Goal: Information Seeking & Learning: Understand process/instructions

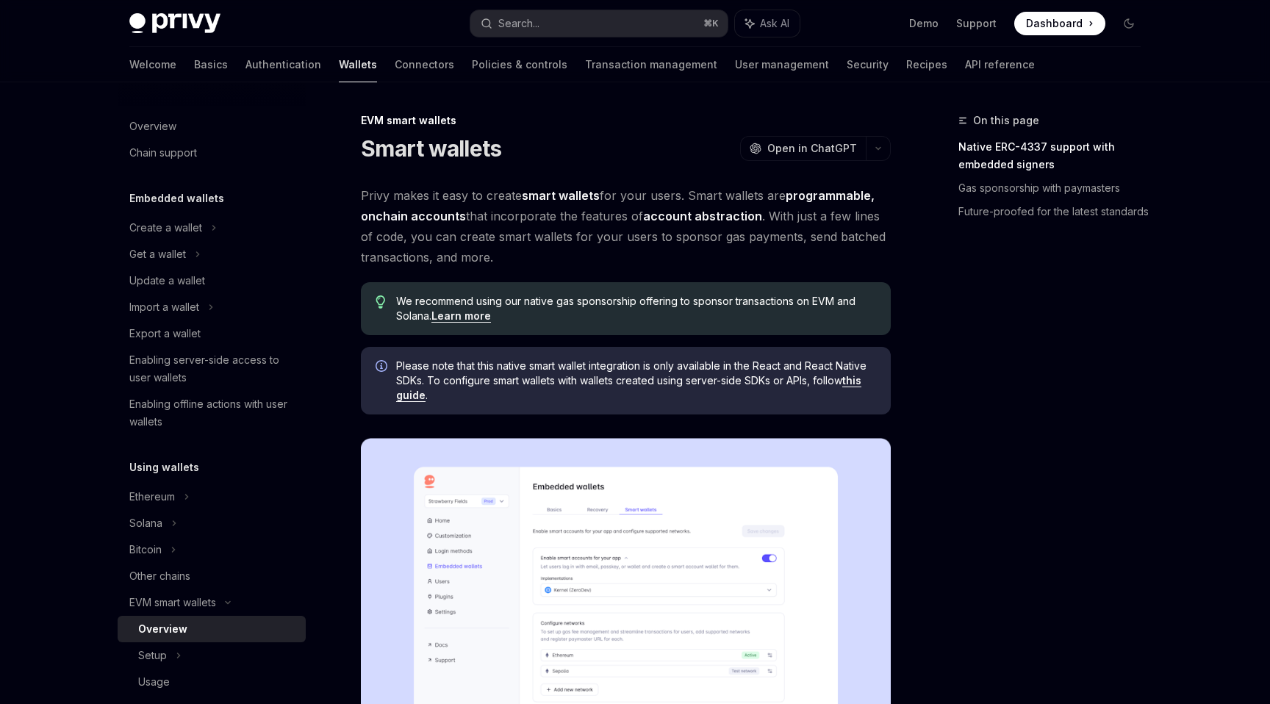
click at [549, 210] on span "Privy makes it easy to create smart wallets for your users. Smart wallets are p…" at bounding box center [626, 226] width 530 height 82
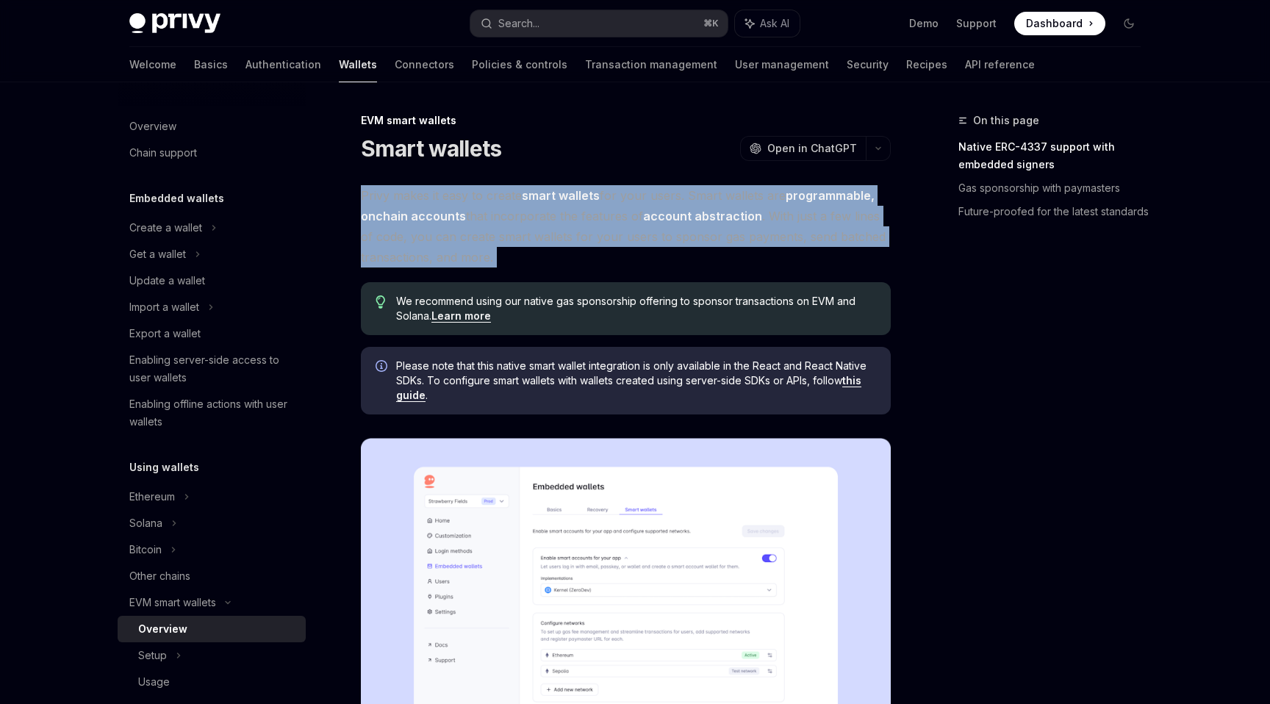
click at [548, 219] on span "Privy makes it easy to create smart wallets for your users. Smart wallets are p…" at bounding box center [626, 226] width 530 height 82
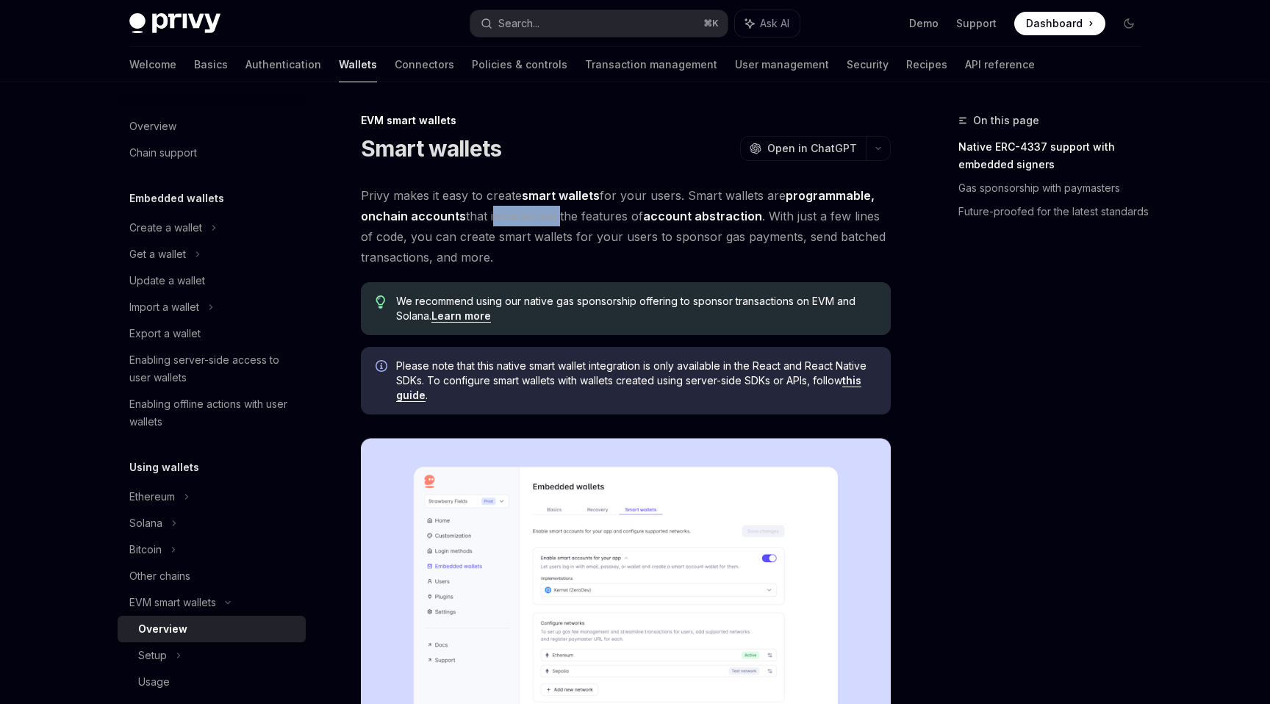
click at [548, 219] on span "Privy makes it easy to create smart wallets for your users. Smart wallets are p…" at bounding box center [626, 226] width 530 height 82
click at [558, 235] on span "Privy makes it easy to create smart wallets for your users. Smart wallets are p…" at bounding box center [626, 226] width 530 height 82
click at [473, 240] on span "Privy makes it easy to create smart wallets for your users. Smart wallets are p…" at bounding box center [626, 226] width 530 height 82
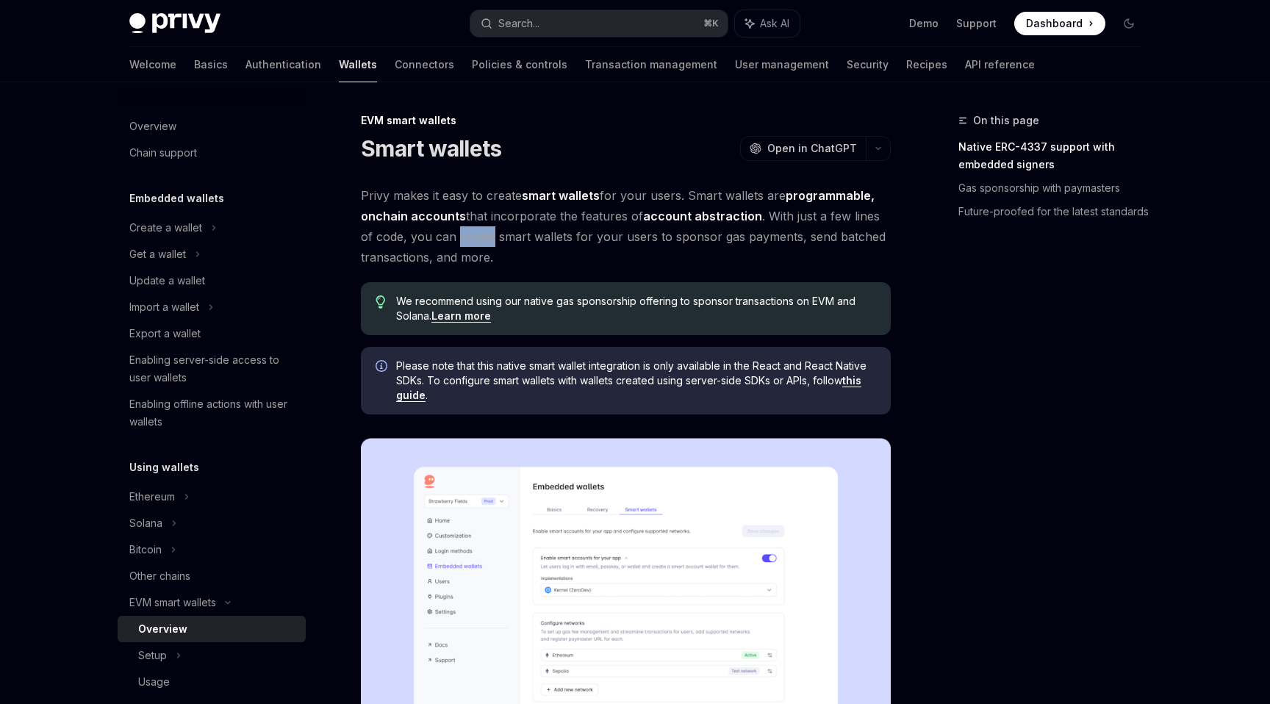
click at [529, 243] on span "Privy makes it easy to create smart wallets for your users. Smart wallets are p…" at bounding box center [626, 226] width 530 height 82
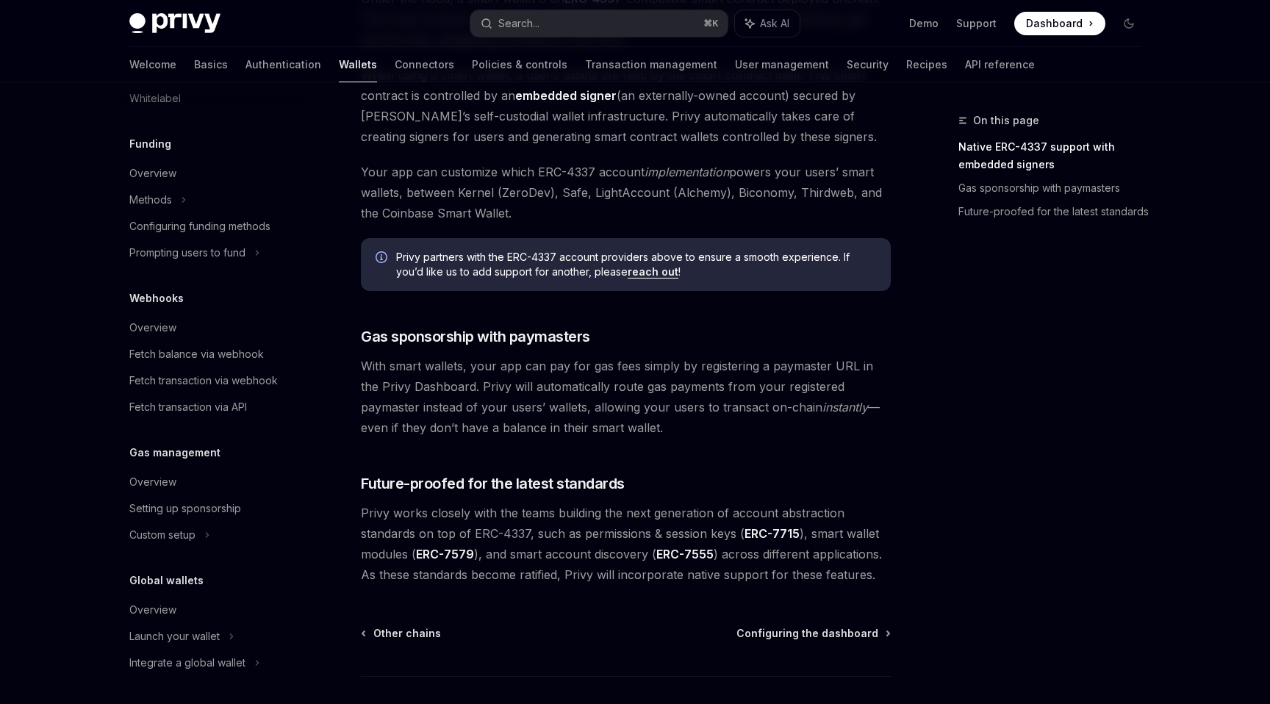
scroll to position [638, 0]
click at [193, 606] on div "Overview" at bounding box center [213, 609] width 168 height 18
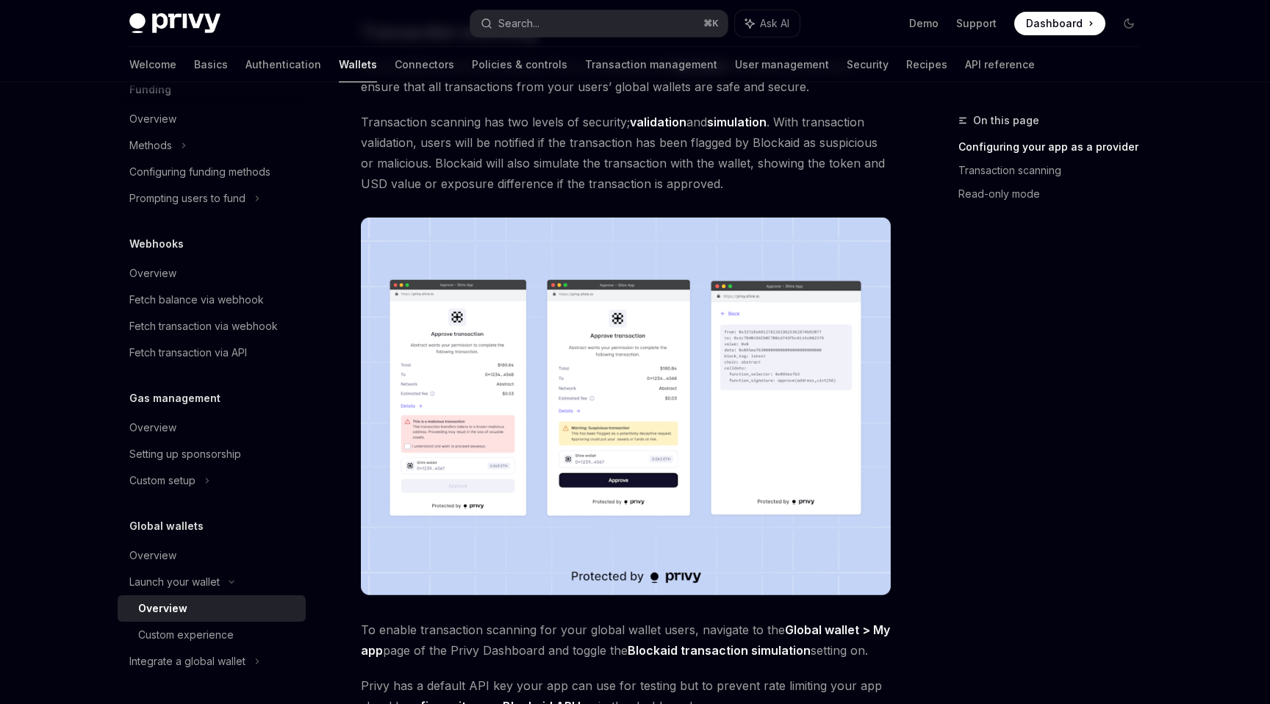
scroll to position [788, 0]
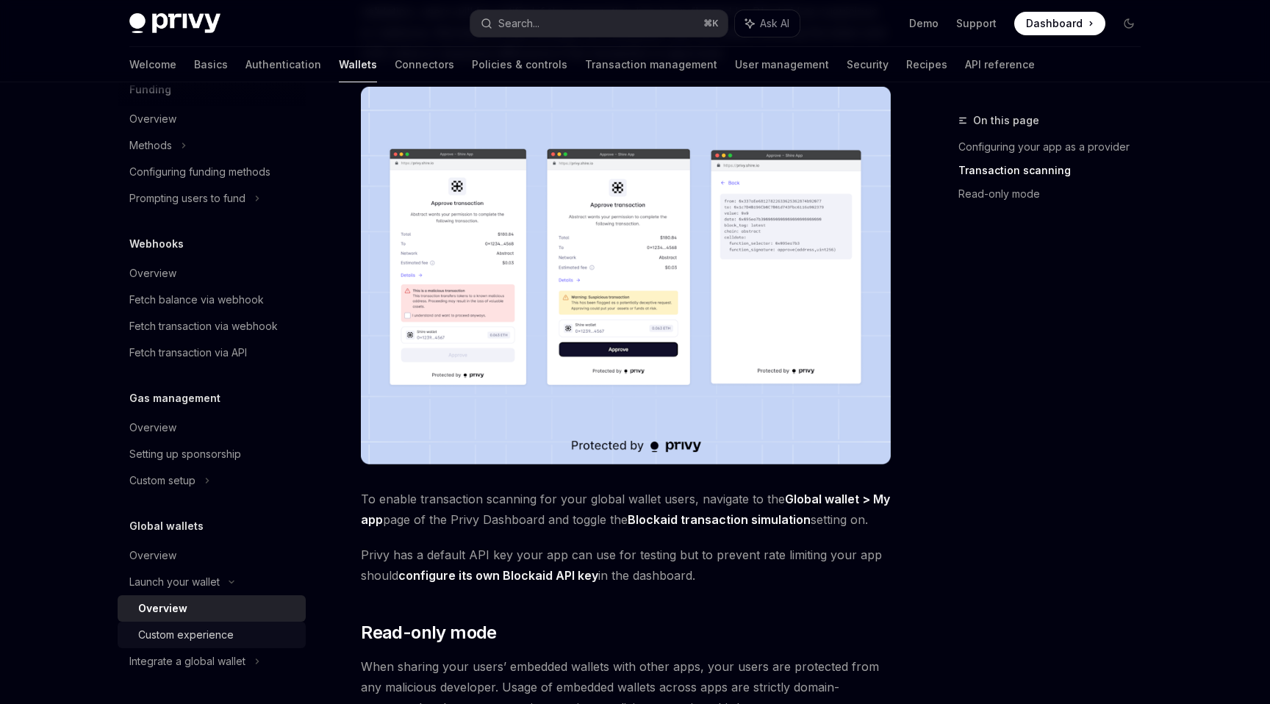
click at [207, 637] on div "Custom experience" at bounding box center [186, 635] width 96 height 18
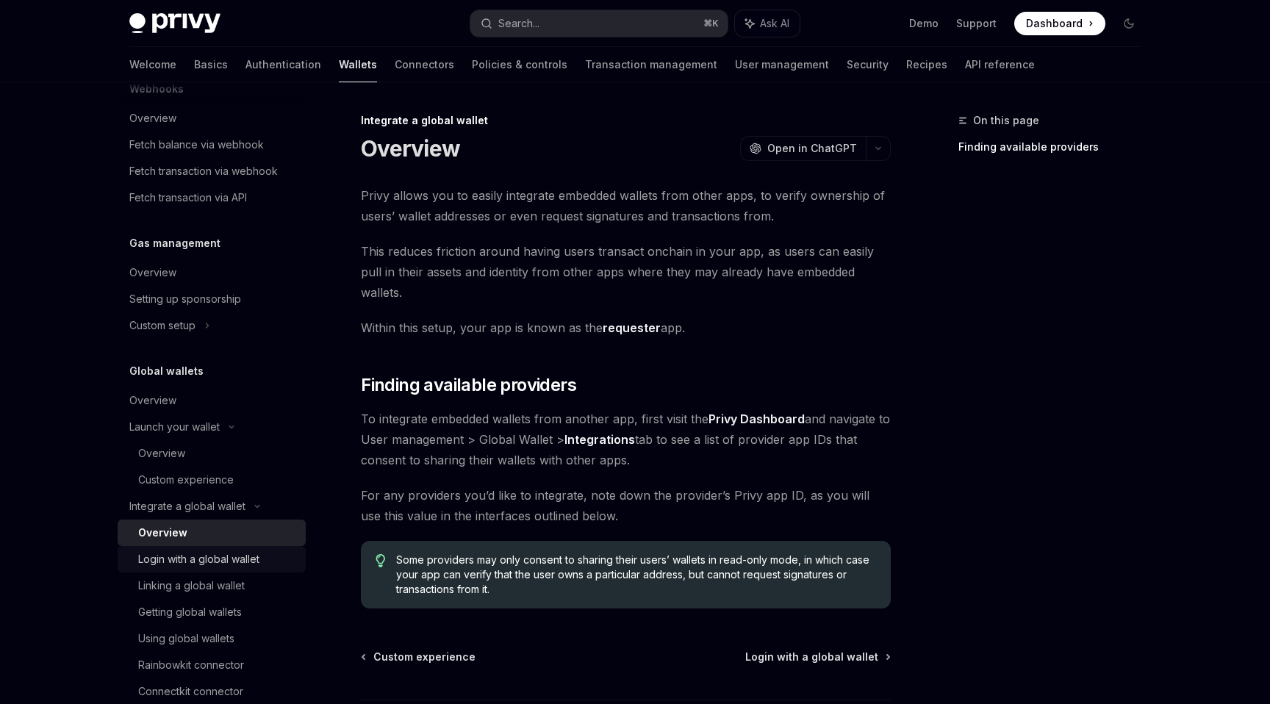
scroll to position [876, 0]
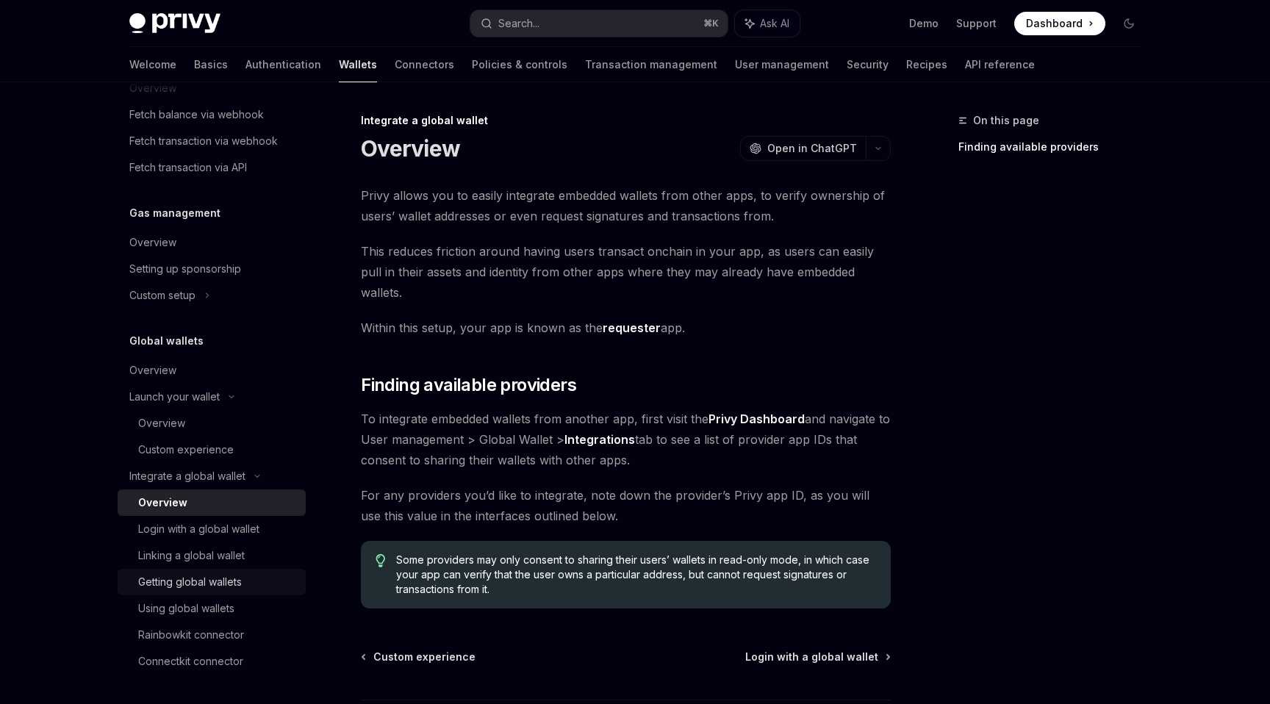
click at [210, 580] on div "Getting global wallets" at bounding box center [190, 582] width 104 height 18
type textarea "*"
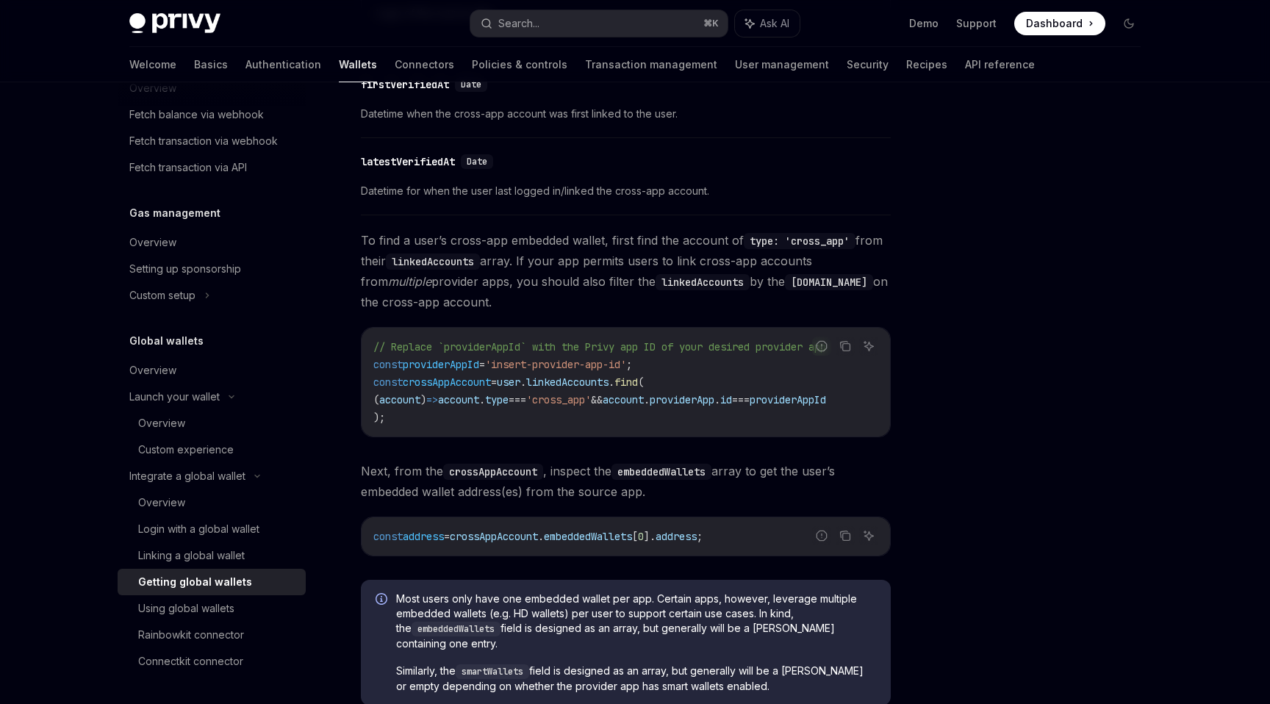
scroll to position [1043, 0]
